Goal: Task Accomplishment & Management: Complete application form

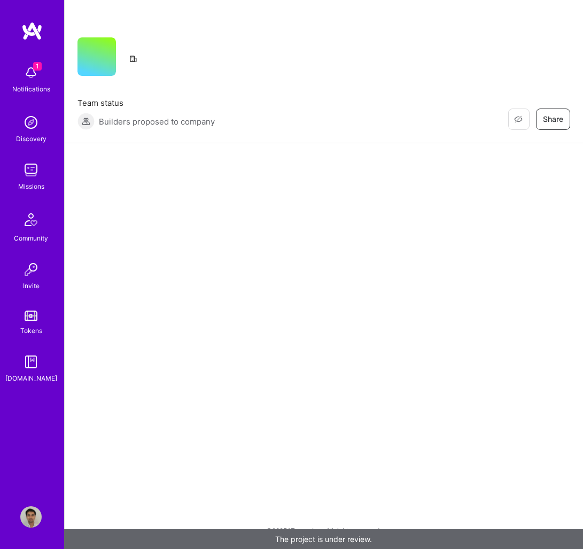
click at [34, 78] on img at bounding box center [30, 72] width 21 height 21
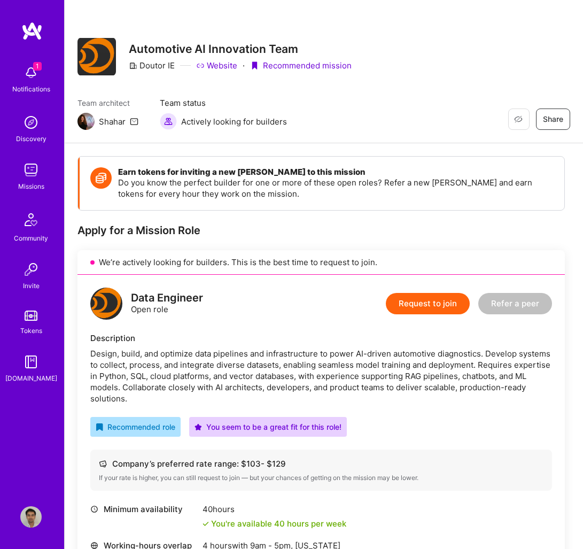
click at [34, 78] on div "1 Notifications Discovery Missions Community Invite Tokens [DOMAIN_NAME]" at bounding box center [32, 222] width 64 height 324
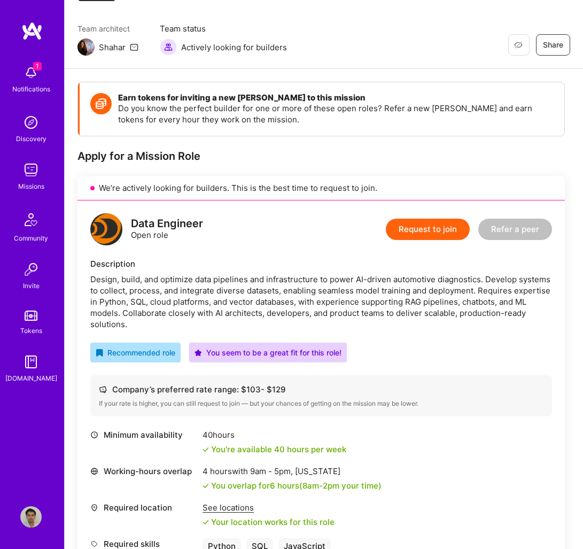
scroll to position [79, 0]
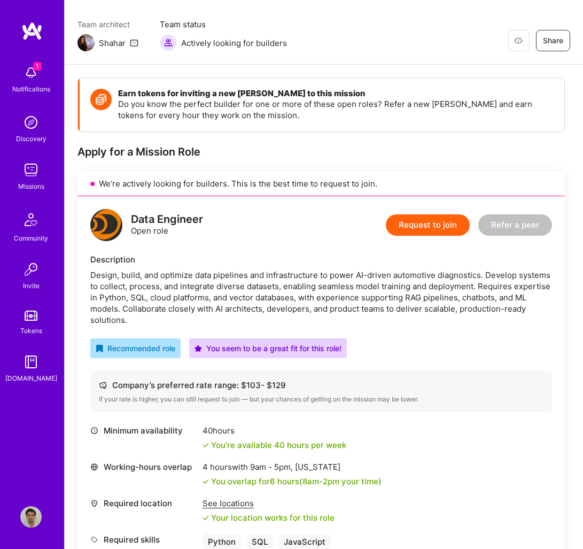
click at [419, 224] on button "Request to join" at bounding box center [428, 224] width 84 height 21
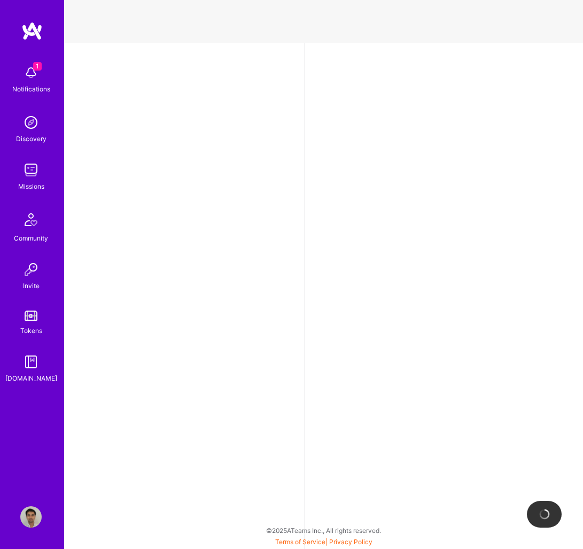
select select "US"
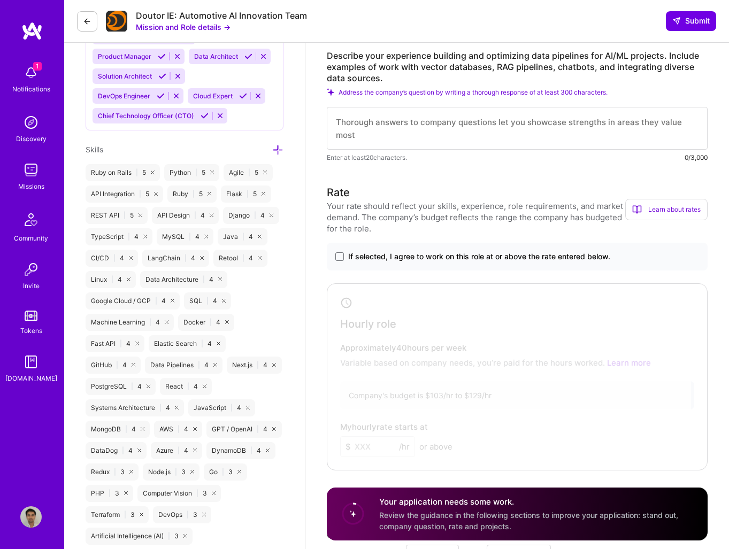
scroll to position [572, 0]
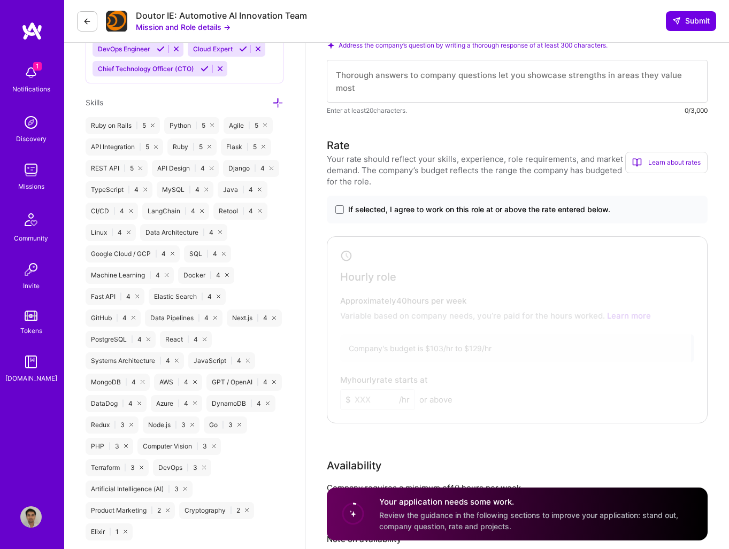
click at [389, 209] on span "If selected, I agree to work on this role at or above the rate entered below." at bounding box center [479, 209] width 262 height 11
click at [0, 0] on input "If selected, I agree to work on this role at or above the rate entered below." at bounding box center [0, 0] width 0 height 0
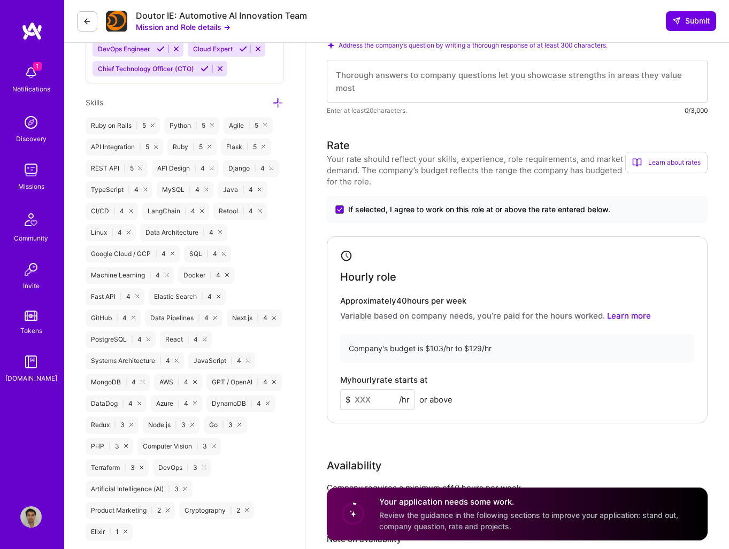
click at [376, 401] on input at bounding box center [377, 399] width 75 height 21
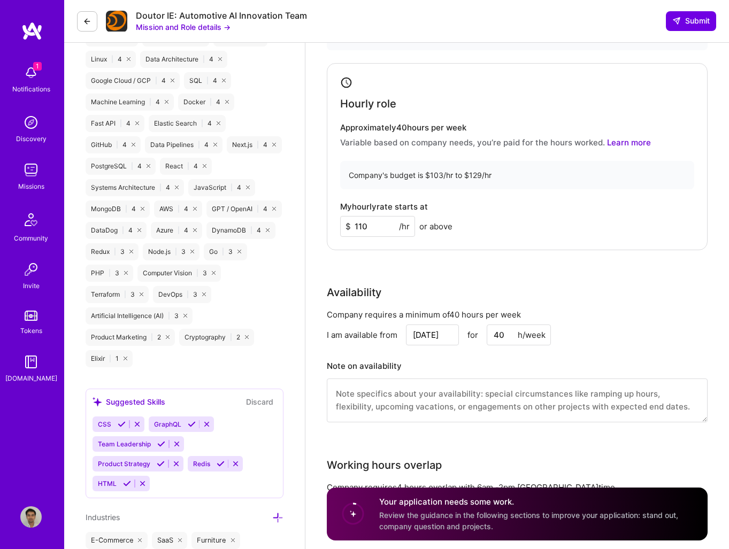
scroll to position [801, 0]
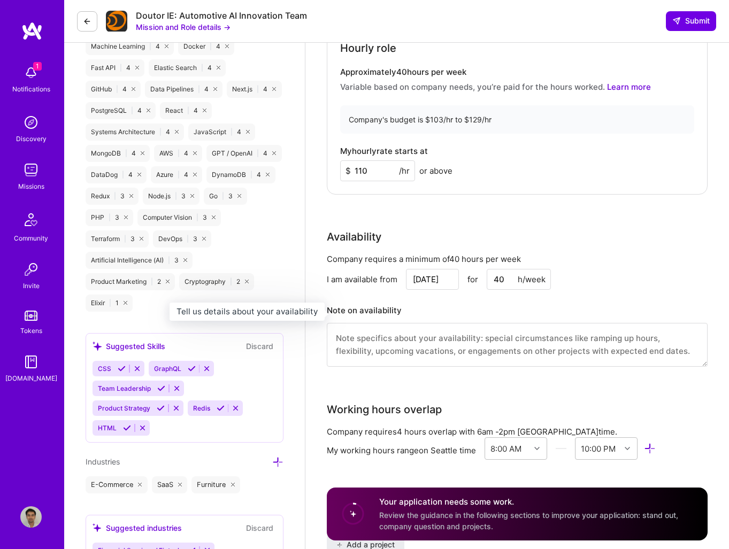
type input "110"
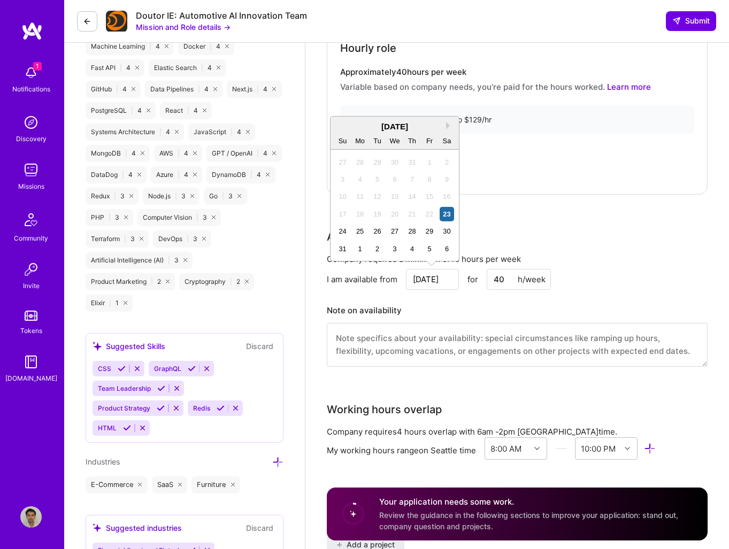
click at [425, 284] on input "[DATE]" at bounding box center [432, 279] width 53 height 21
click at [357, 246] on div "1" at bounding box center [360, 249] width 14 height 14
type input "[DATE]"
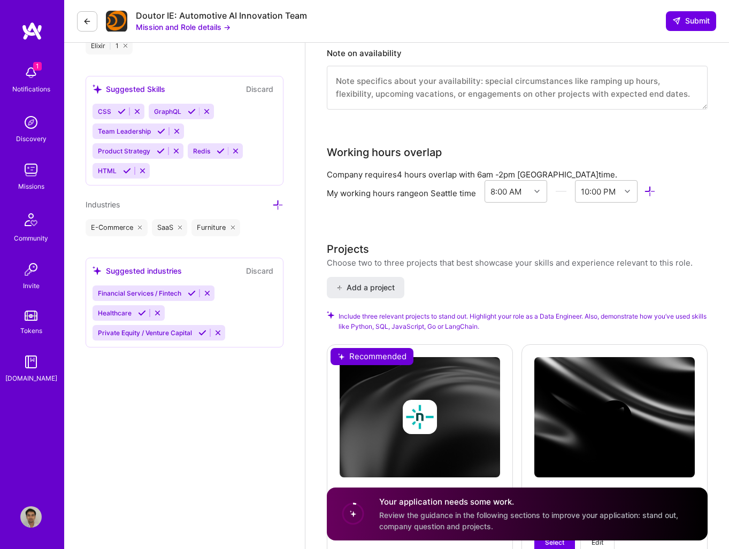
scroll to position [1281, 0]
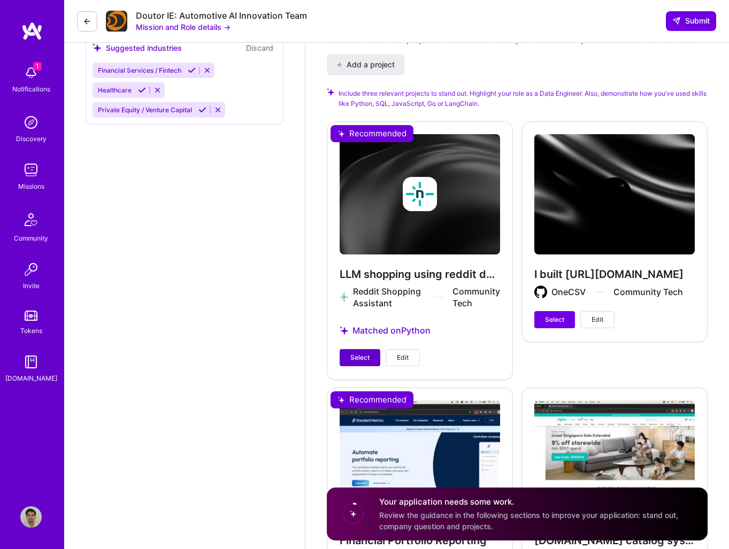
click at [365, 353] on span "Select" at bounding box center [359, 358] width 19 height 10
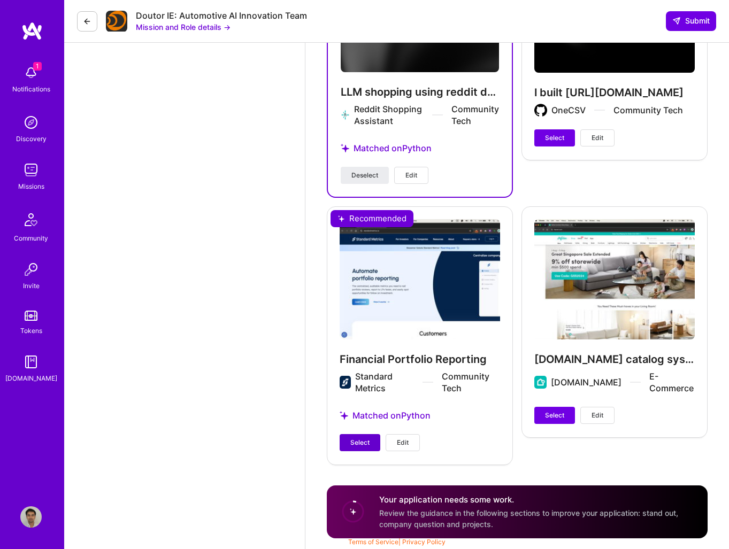
click at [357, 439] on span "Select" at bounding box center [359, 443] width 19 height 10
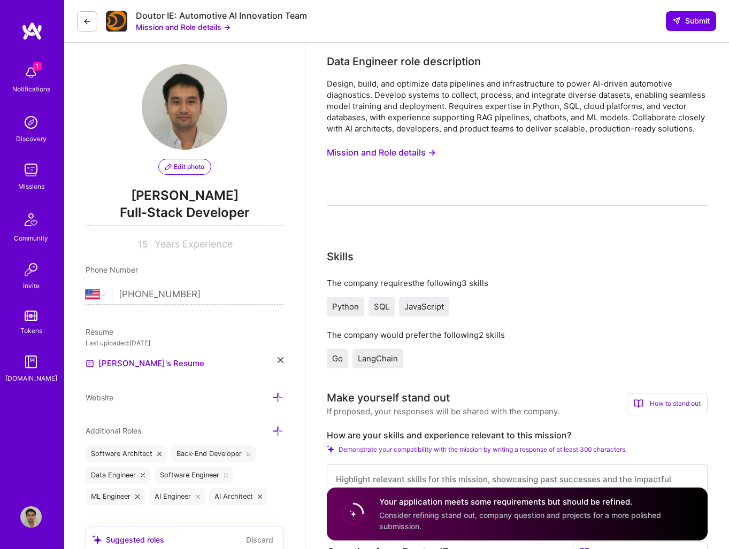
scroll to position [0, 0]
click at [215, 25] on button "Mission and Role details →" at bounding box center [183, 26] width 95 height 11
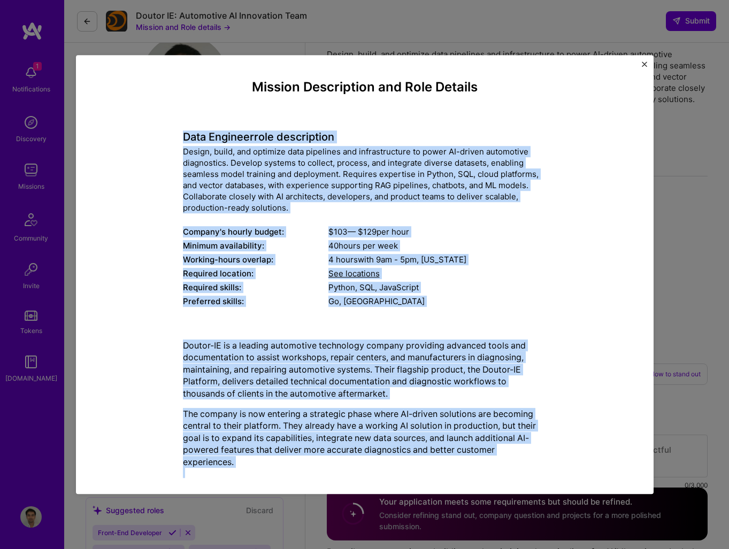
drag, startPoint x: 477, startPoint y: 451, endPoint x: 156, endPoint y: 142, distance: 445.7
copy div "Lore Ipsumdol sita consectetur Adipis, elits, doe temporin utla etdolorem ali e…"
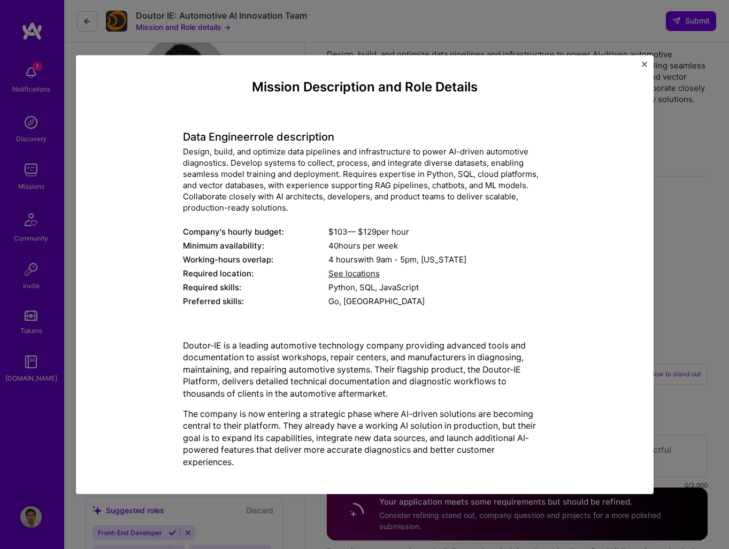
click at [583, 125] on div "Mission Description and Role Details Data Engineer role description Design, bui…" at bounding box center [364, 274] width 729 height 549
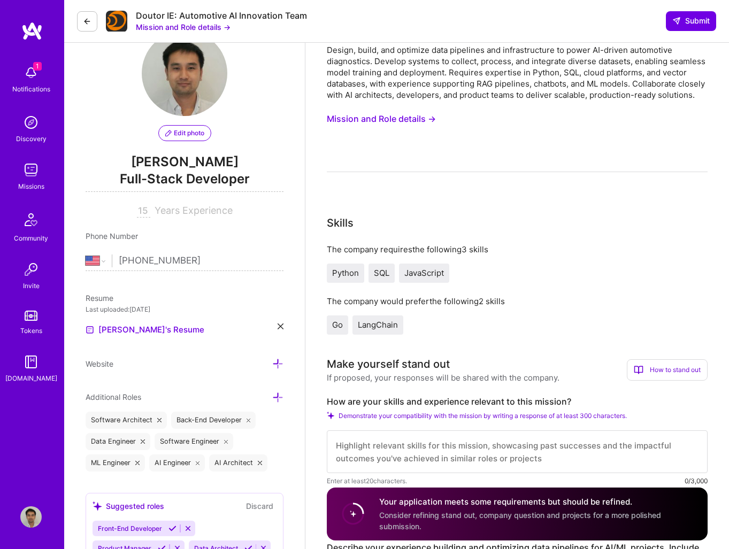
scroll to position [208, 0]
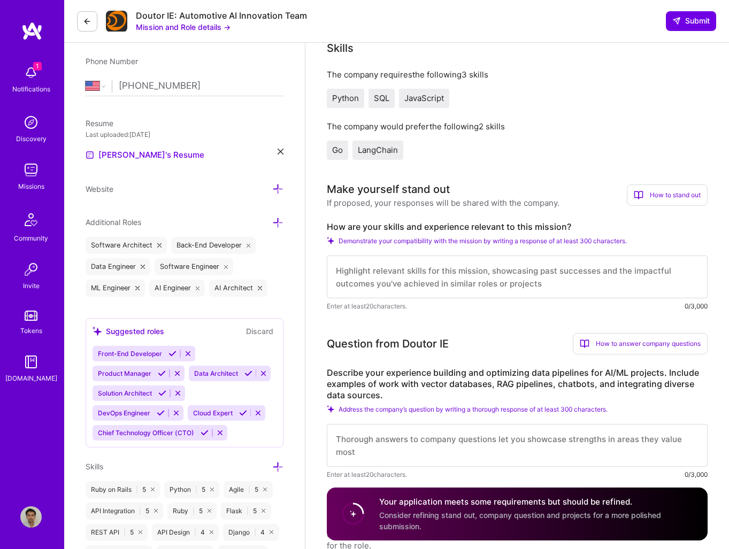
click at [394, 225] on label "How are your skills and experience relevant to this mission?" at bounding box center [517, 226] width 381 height 11
copy label "How are your skills and experience relevant to this mission?"
click at [376, 218] on div "Make yourself stand out If proposed, your responses will be shared with the com…" at bounding box center [517, 246] width 381 height 130
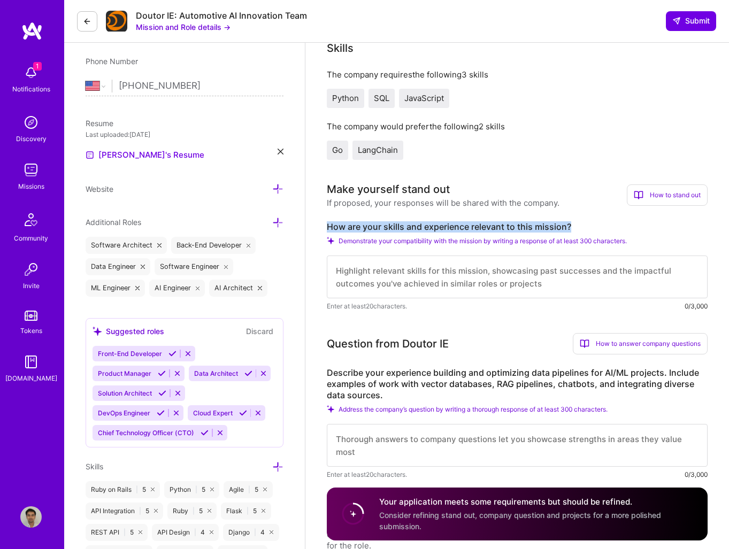
click at [373, 222] on label "How are your skills and experience relevant to this mission?" at bounding box center [517, 226] width 381 height 11
click at [401, 269] on textarea at bounding box center [517, 276] width 381 height 43
paste textarea "From building a healthcare AI agent and a Reddit-based shopping assistant to co…"
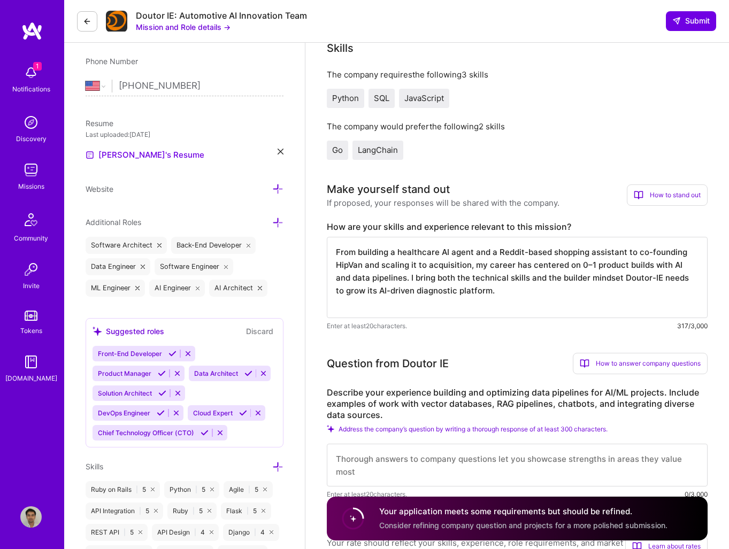
scroll to position [1, 0]
type textarea "From building a healthcare AI agent and a Reddit-based shopping assistant to co…"
click at [365, 393] on label "Describe your experience building and optimizing data pipelines for AI/ML proje…" at bounding box center [517, 403] width 381 height 34
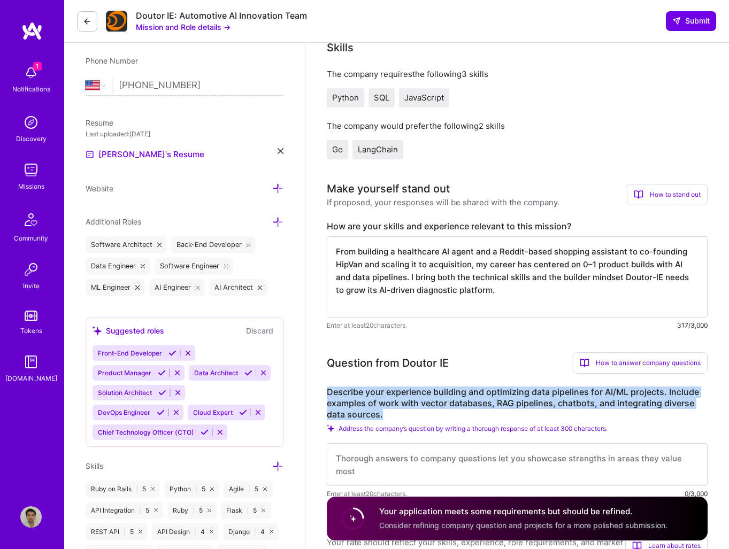
click at [365, 393] on label "Describe your experience building and optimizing data pipelines for AI/ML proje…" at bounding box center [517, 403] width 381 height 34
copy label "Describe your experience building and optimizing data pipelines for AI/ML proje…"
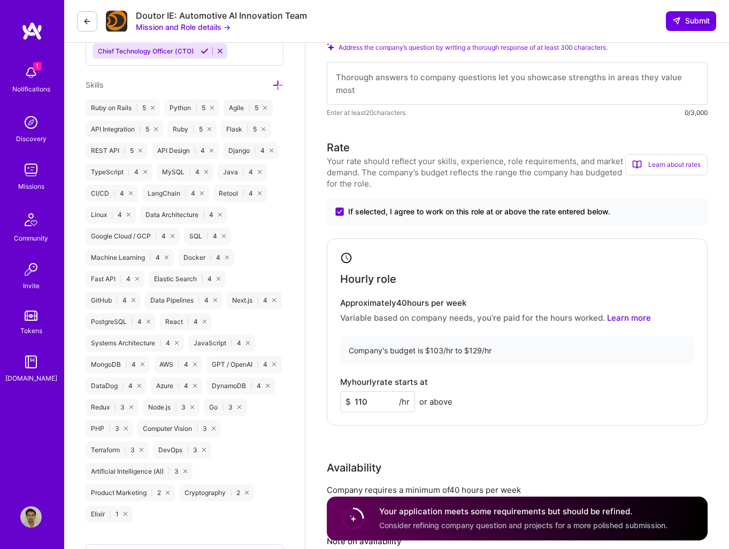
scroll to position [823, 0]
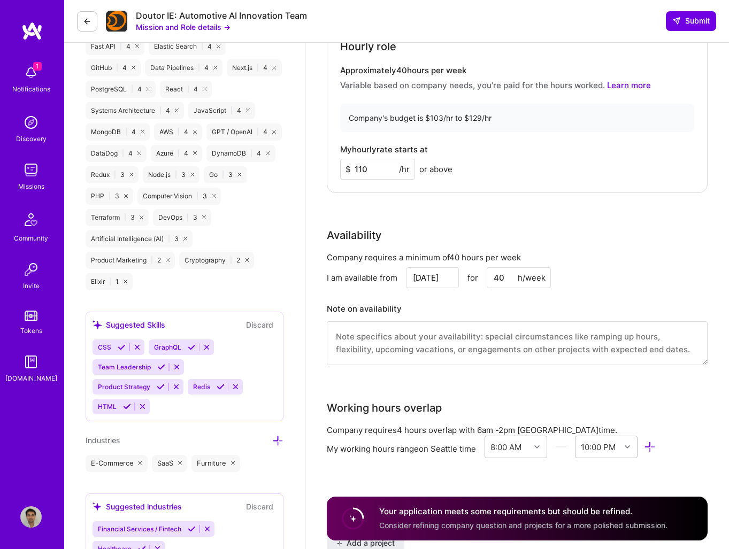
click at [376, 167] on input "110" at bounding box center [377, 169] width 75 height 21
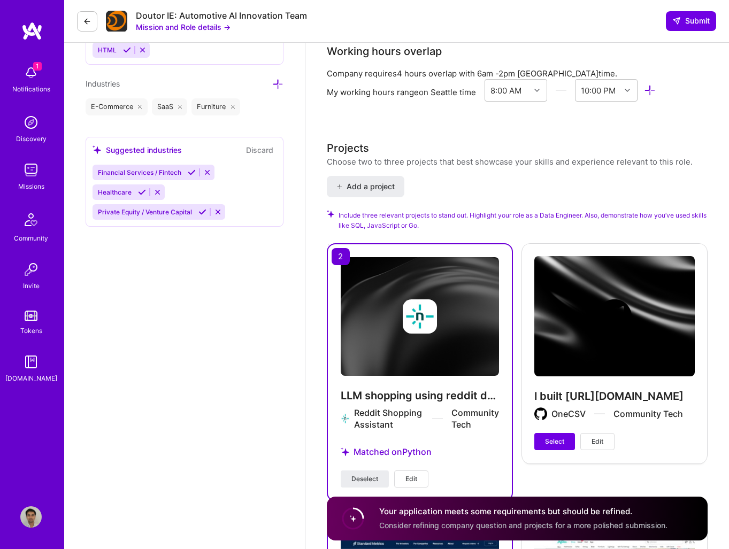
scroll to position [1080, 0]
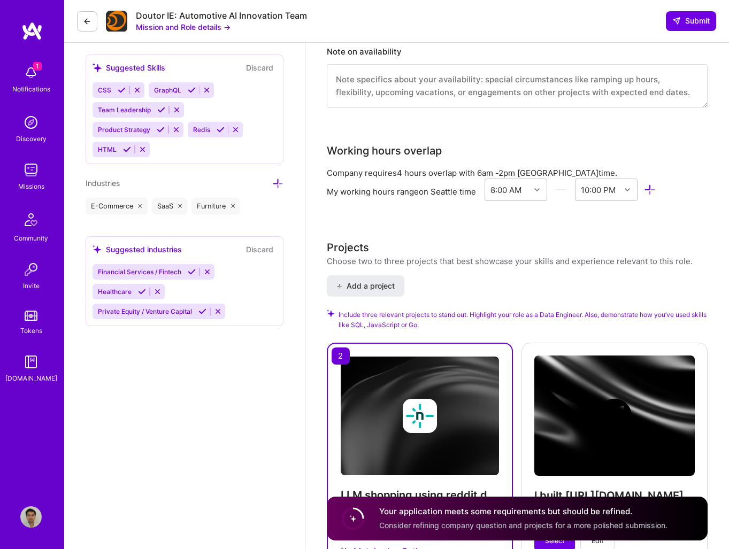
type input "120"
click at [412, 86] on textarea at bounding box center [517, 86] width 381 height 44
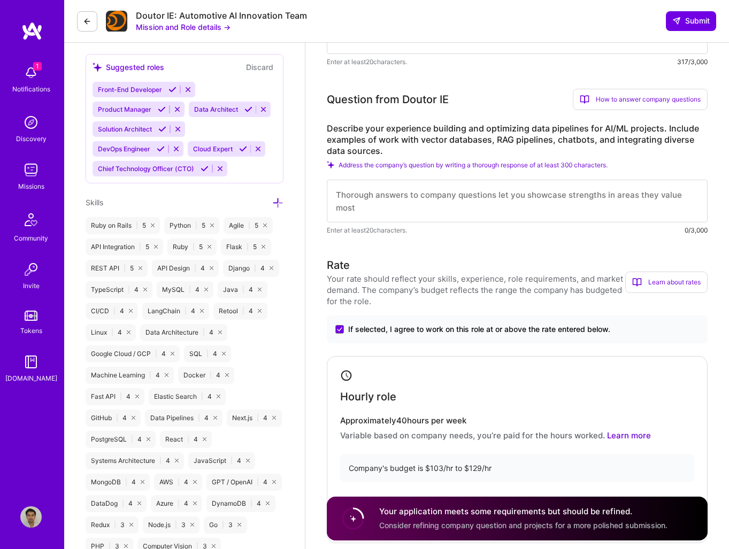
scroll to position [398, 0]
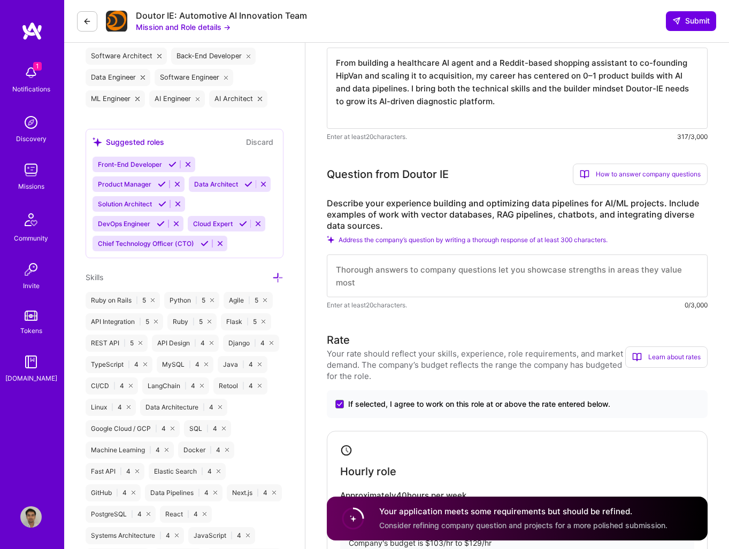
click at [406, 274] on textarea at bounding box center [517, 275] width 381 height 43
paste textarea "I’ve developed pipelines for Q/A chatbots, including a healthcare agent that an…"
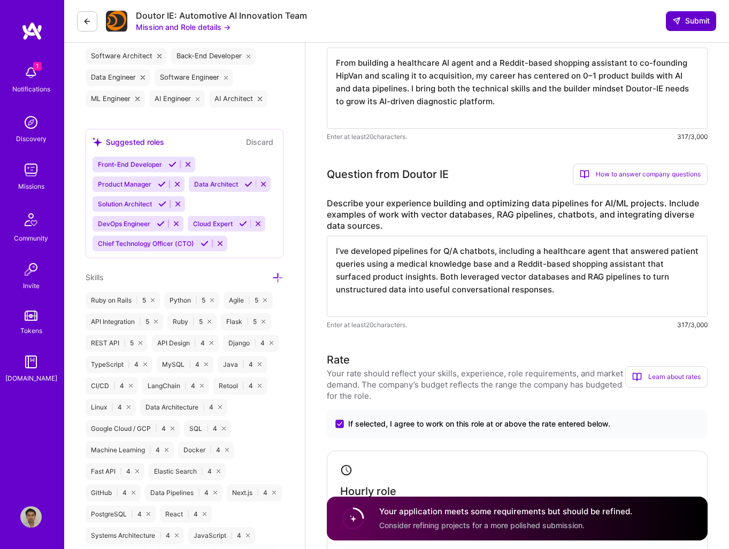
type textarea "I’ve developed pipelines for Q/A chatbots, including a healthcare agent that an…"
click at [583, 24] on span "Submit" at bounding box center [690, 21] width 37 height 11
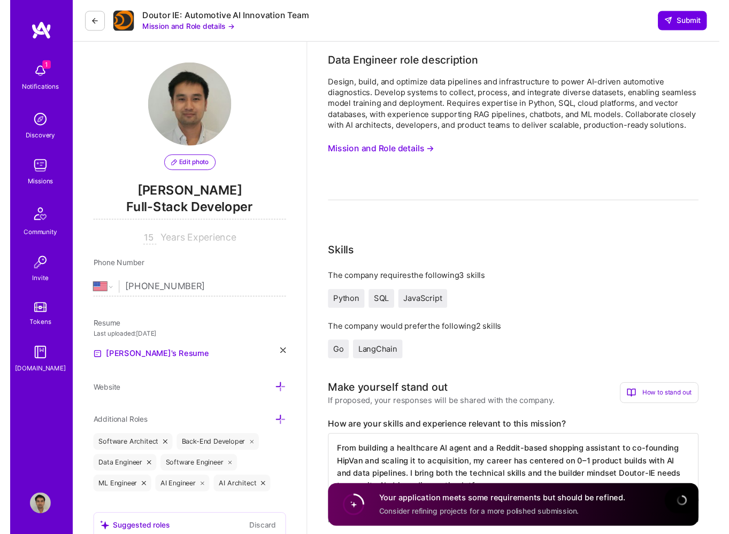
scroll to position [0, 0]
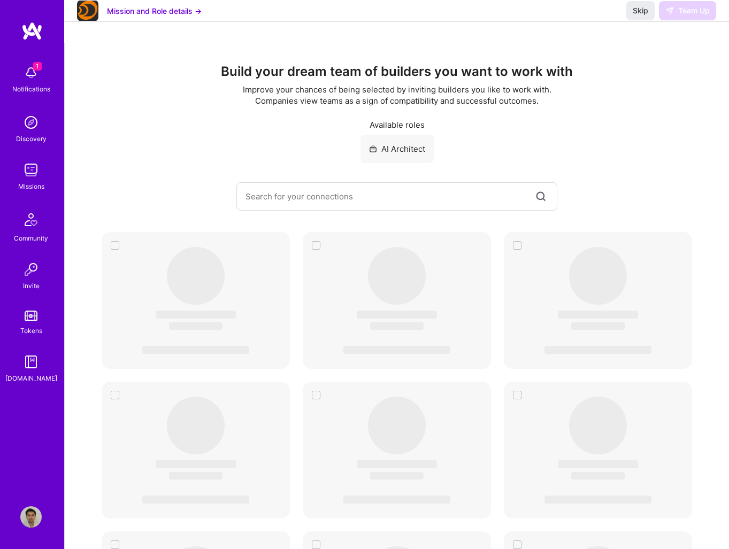
click at [34, 68] on span "1" at bounding box center [37, 66] width 9 height 9
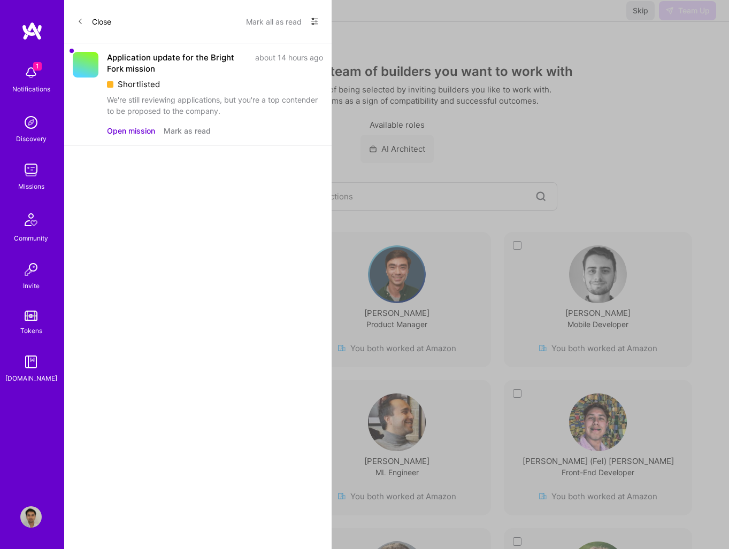
click at [184, 134] on button "Mark as read" at bounding box center [187, 130] width 47 height 11
